Goal: Task Accomplishment & Management: Use online tool/utility

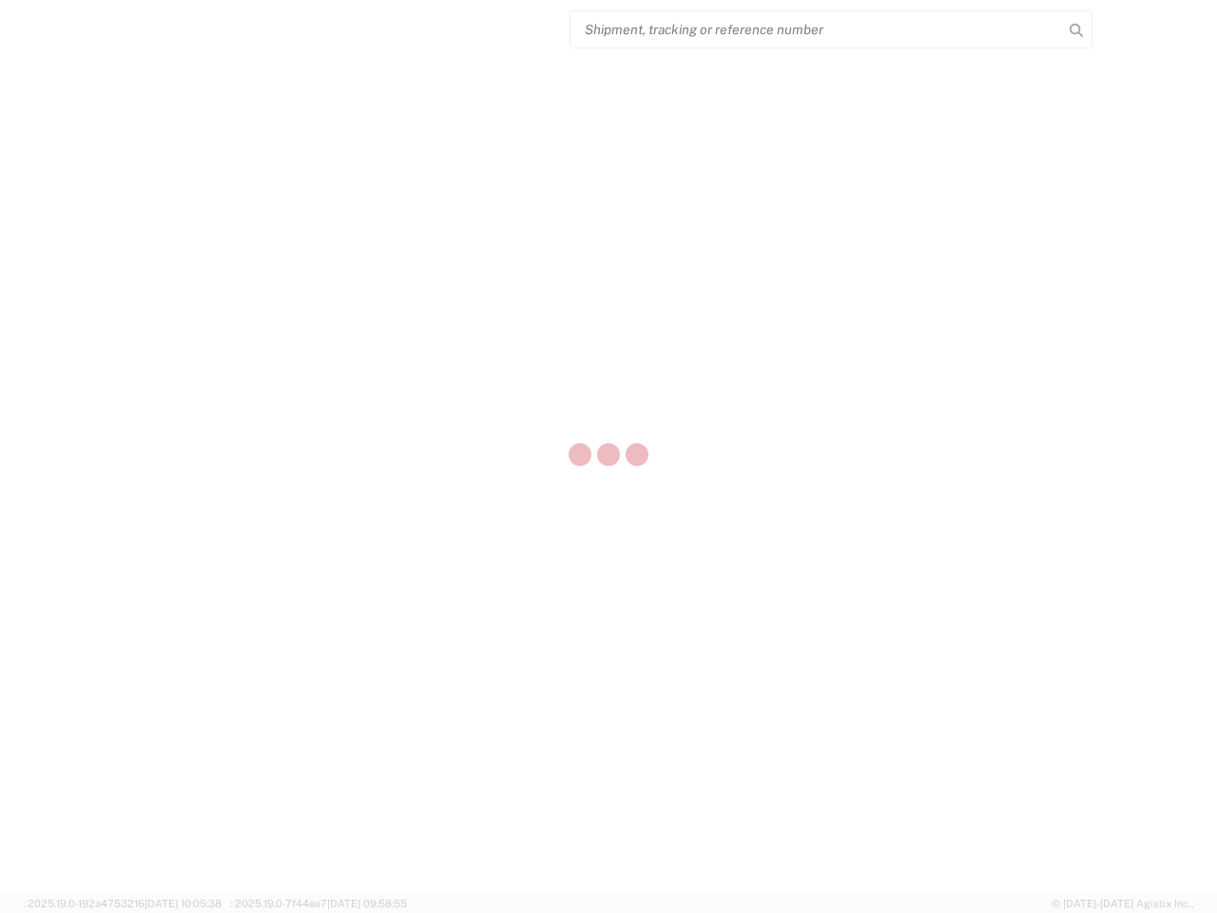
select select "US"
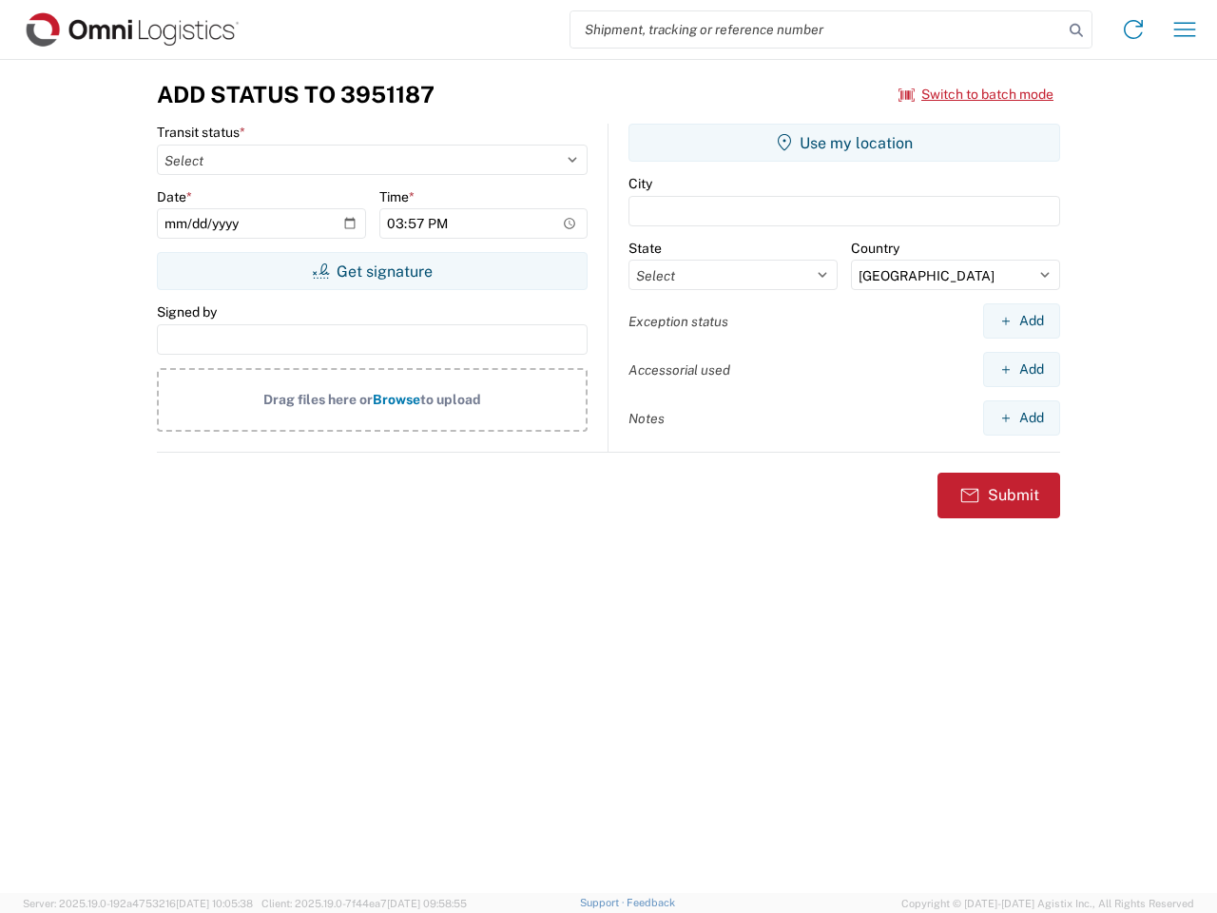
click at [817, 29] on input "search" at bounding box center [817, 29] width 493 height 36
click at [1076, 30] on icon at bounding box center [1076, 30] width 27 height 27
click at [1133, 29] on icon at bounding box center [1133, 29] width 30 height 30
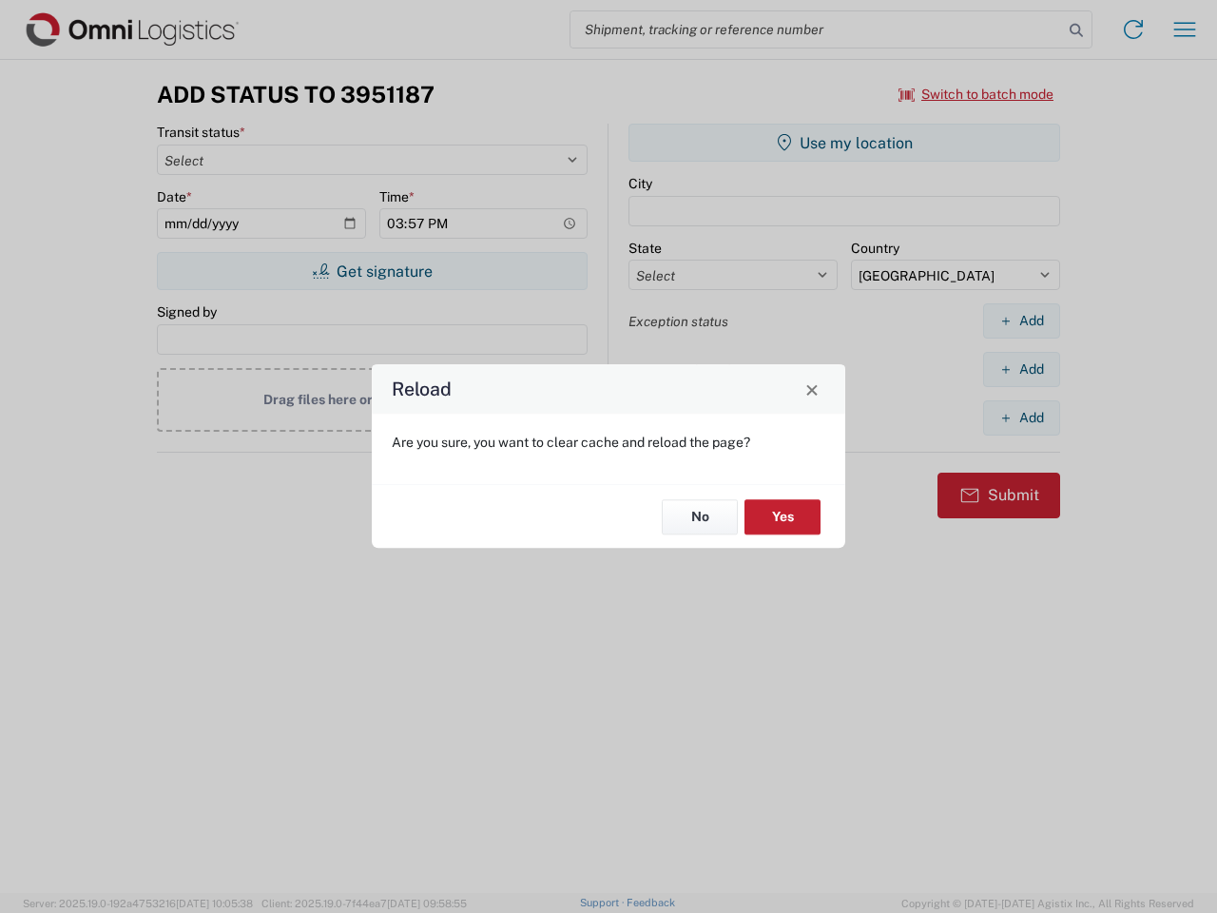
click at [977, 94] on div "Reload Are you sure, you want to clear cache and reload the page? No Yes" at bounding box center [608, 456] width 1217 height 913
click at [372, 271] on div "Reload Are you sure, you want to clear cache and reload the page? No Yes" at bounding box center [608, 456] width 1217 height 913
click at [844, 143] on div "Reload Are you sure, you want to clear cache and reload the page? No Yes" at bounding box center [608, 456] width 1217 height 913
click at [1021, 320] on div "Reload Are you sure, you want to clear cache and reload the page? No Yes" at bounding box center [608, 456] width 1217 height 913
click at [1021, 369] on div "Reload Are you sure, you want to clear cache and reload the page? No Yes" at bounding box center [608, 456] width 1217 height 913
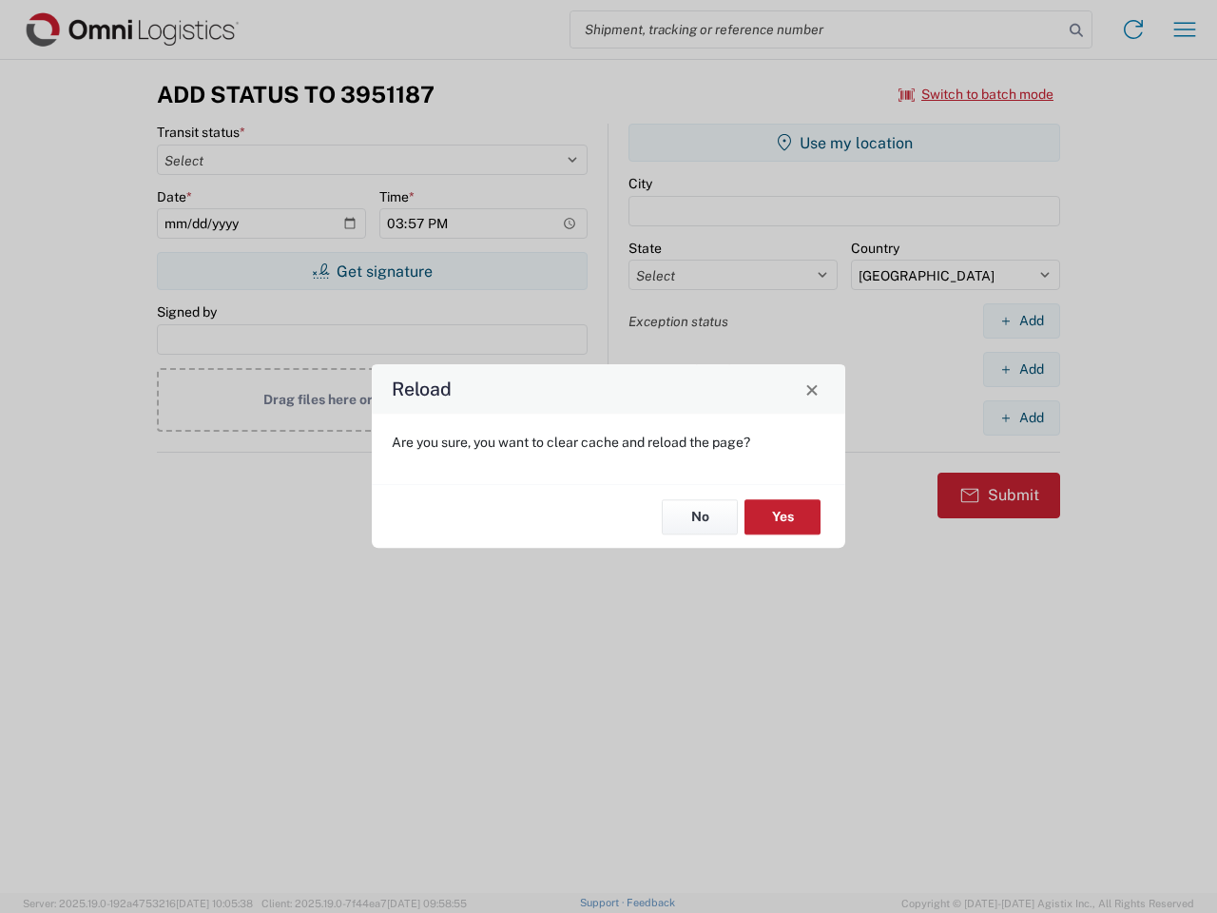
click at [1021, 417] on div "Reload Are you sure, you want to clear cache and reload the page? No Yes" at bounding box center [608, 456] width 1217 height 913
